Goal: Information Seeking & Learning: Learn about a topic

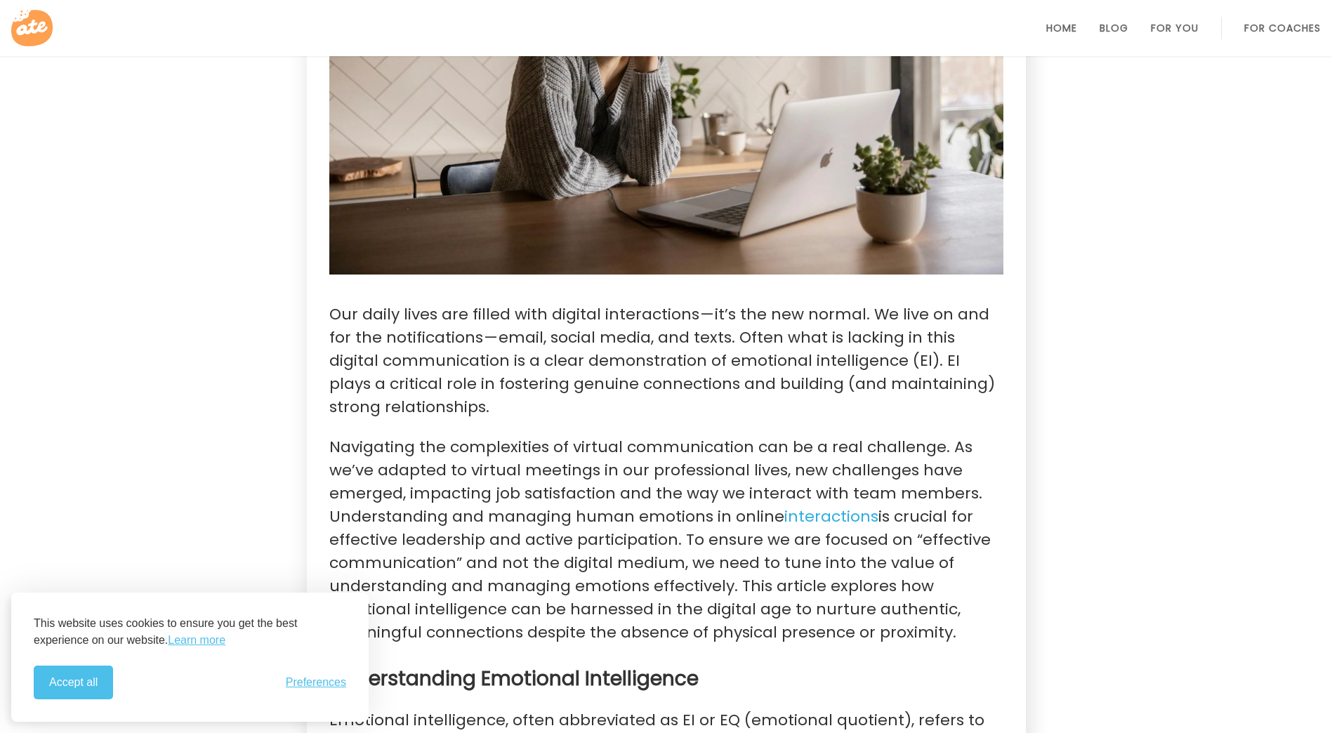
scroll to position [562, 0]
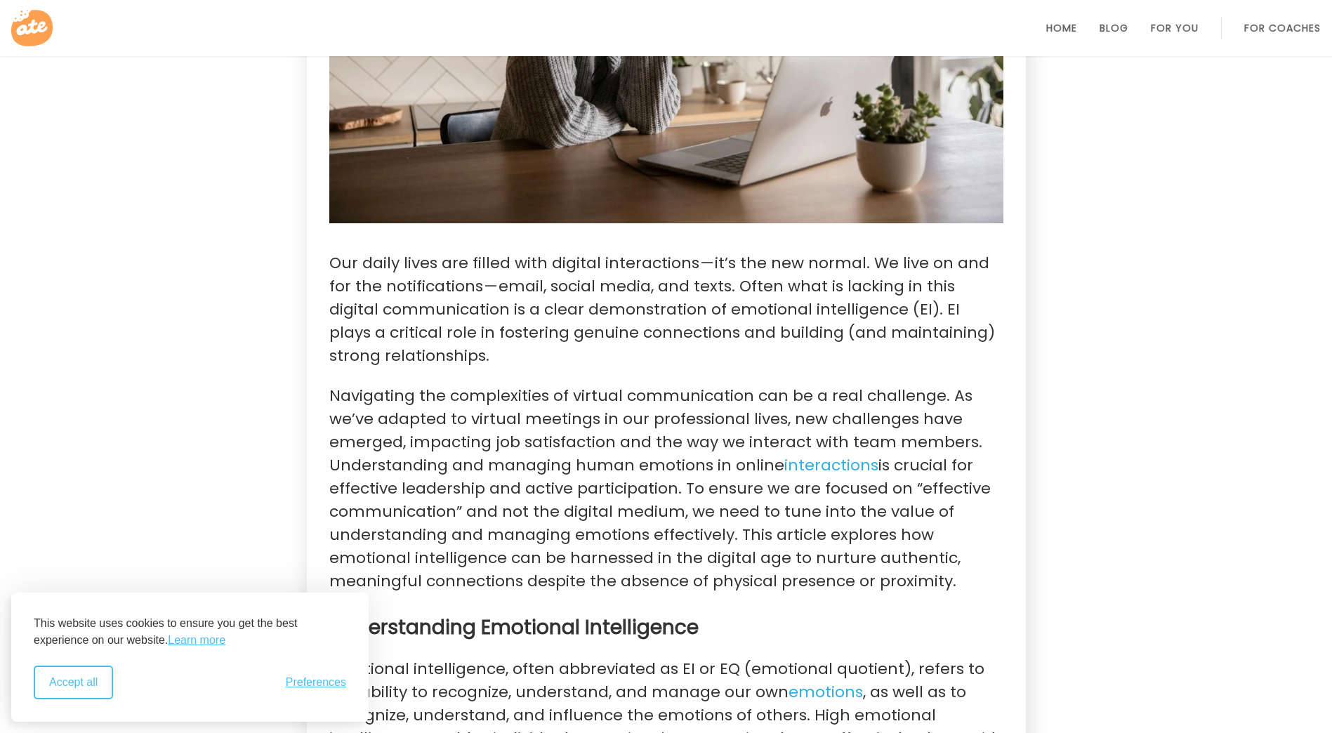
click at [79, 686] on button "Accept all" at bounding box center [73, 683] width 79 height 34
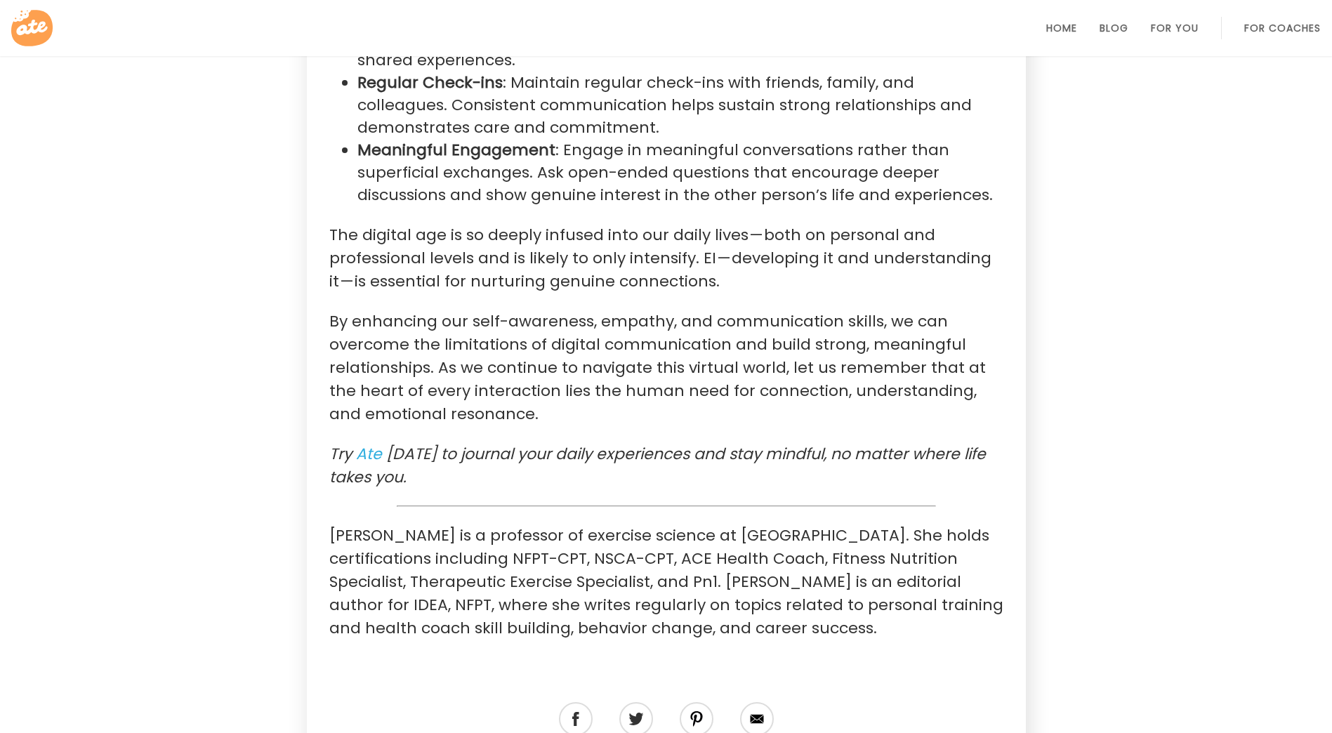
scroll to position [3090, 0]
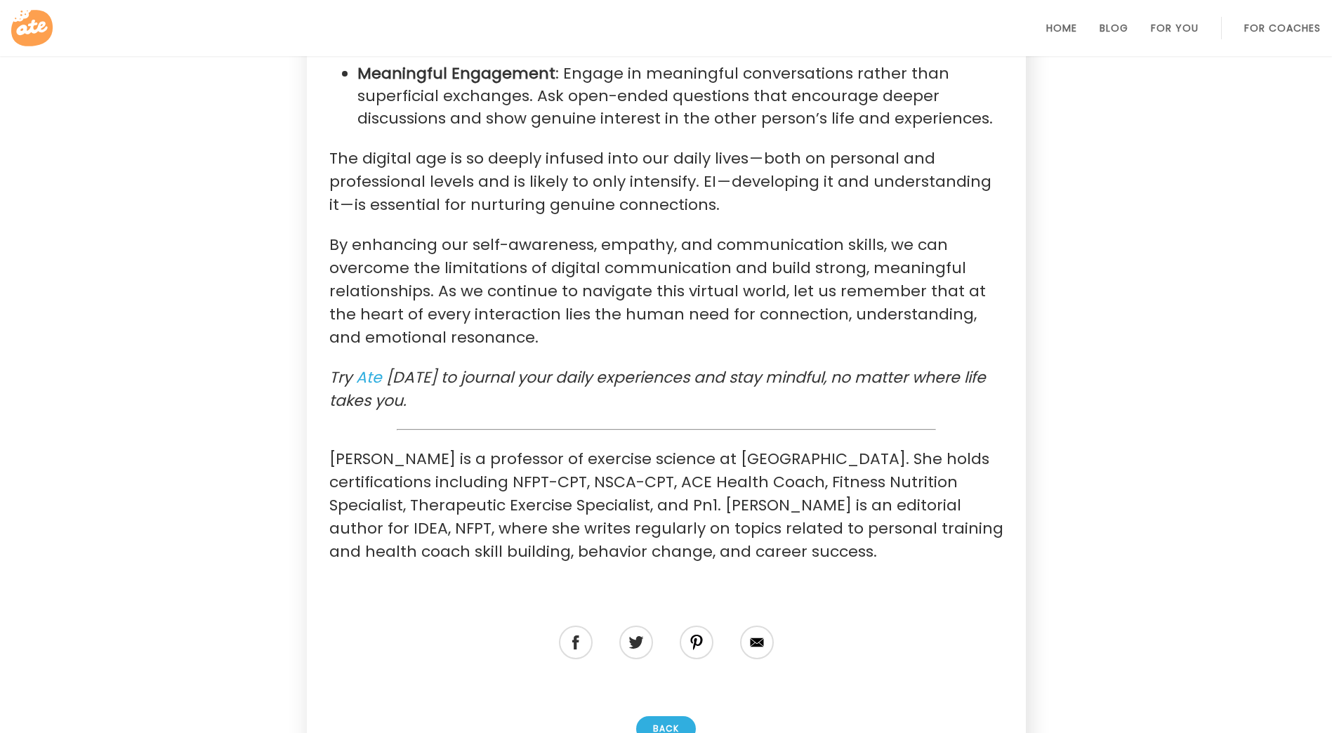
click at [895, 466] on p "[PERSON_NAME] is a professor of exercise science at [GEOGRAPHIC_DATA]. She hold…" at bounding box center [666, 505] width 674 height 116
click at [882, 494] on p "[PERSON_NAME] is a professor of exercise science at [GEOGRAPHIC_DATA]. She hold…" at bounding box center [666, 505] width 674 height 116
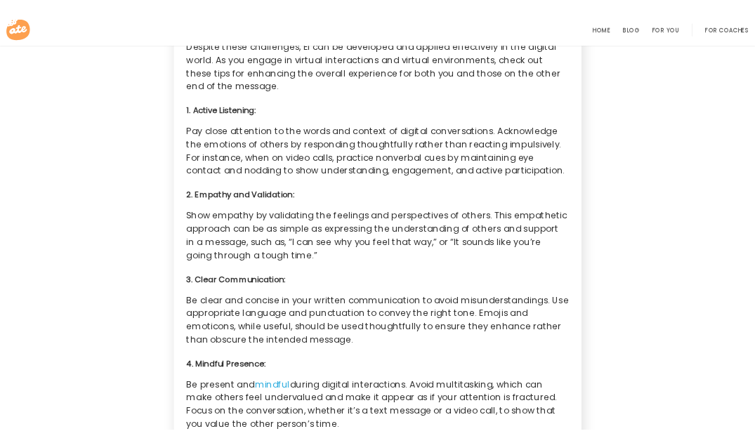
scroll to position [1545, 0]
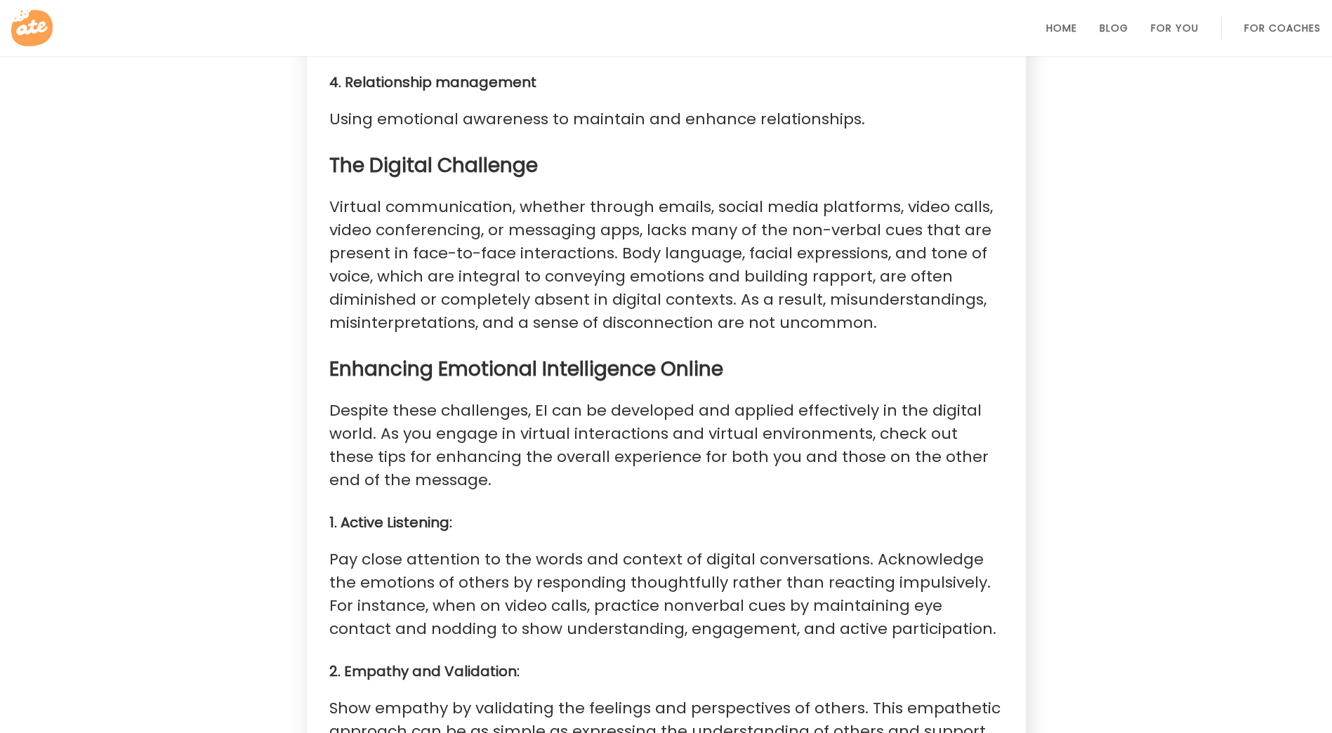
click at [724, 368] on h3 "Enhancing Emotional Intelligence Online" at bounding box center [666, 369] width 674 height 25
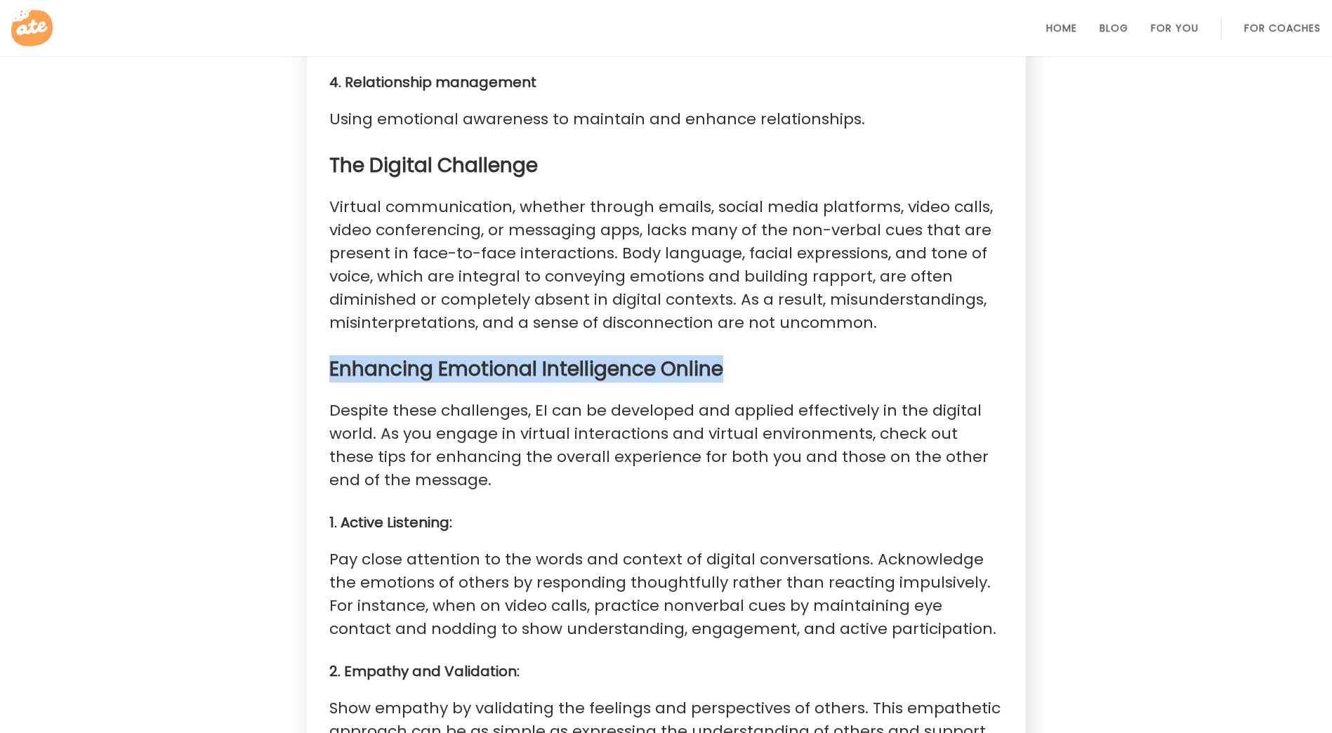
drag, startPoint x: 725, startPoint y: 370, endPoint x: 317, endPoint y: 371, distance: 407.3
click at [317, 371] on section "Dr. Erin Nitschke 02 Jul 2024 | 3 Minute Read Our daily lives are filled with d…" at bounding box center [666, 643] width 719 height 3875
copy strong "Enhancing Emotional Intelligence Online"
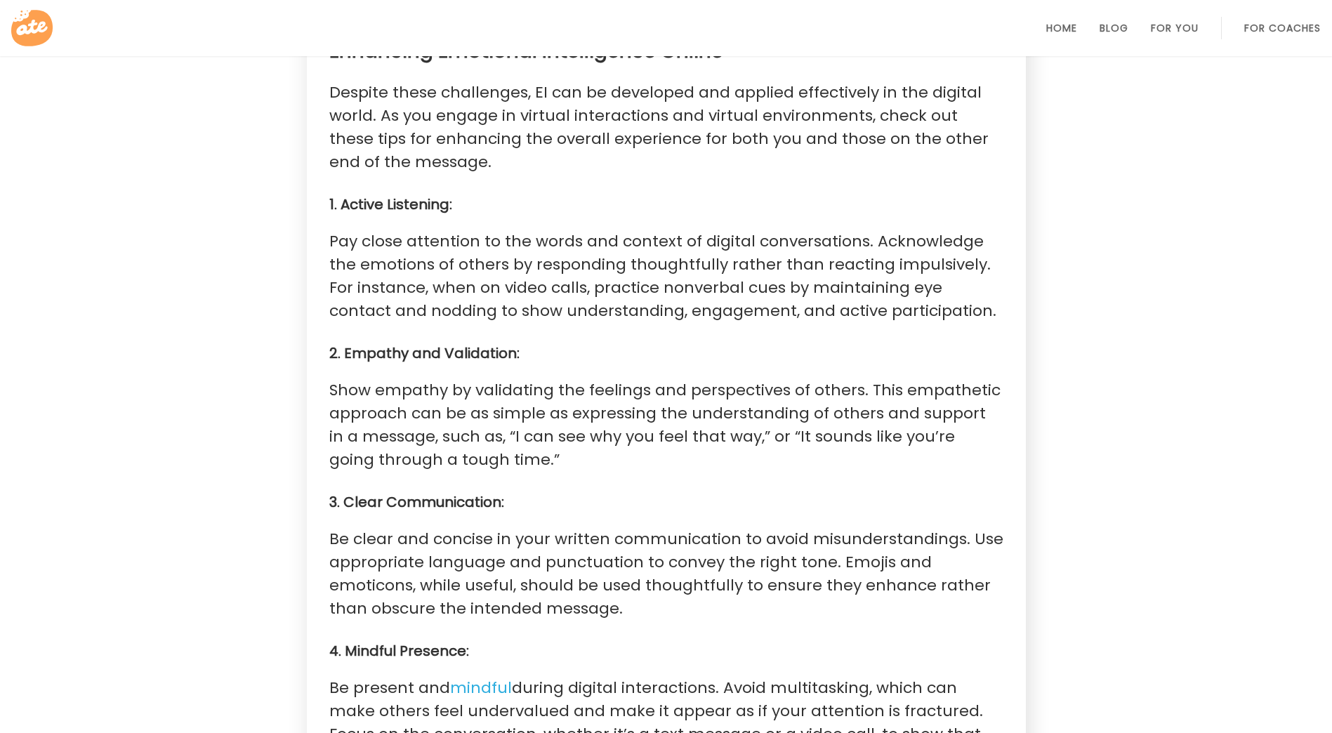
scroll to position [1896, 0]
